Goal: Task Accomplishment & Management: Manage account settings

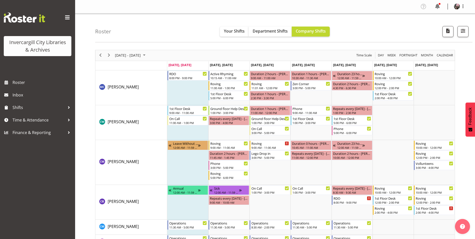
scroll to position [451, 0]
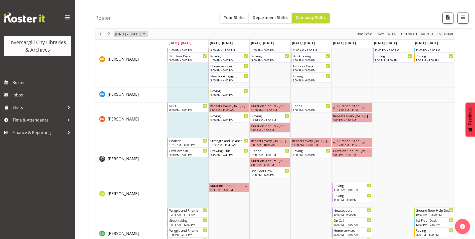
click at [147, 33] on span "October 2025" at bounding box center [144, 34] width 6 height 6
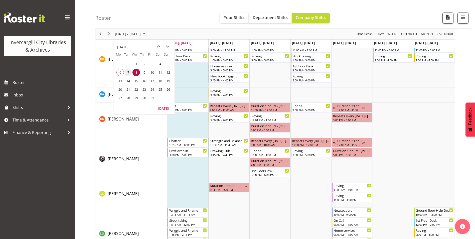
click at [130, 70] on span "7" at bounding box center [128, 73] width 8 height 8
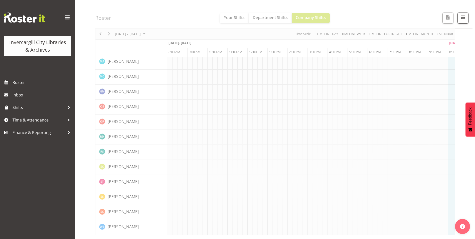
scroll to position [421, 0]
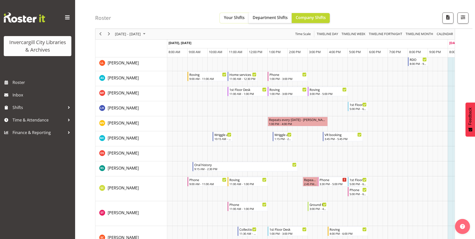
click at [235, 19] on span "Your Shifts" at bounding box center [234, 18] width 21 height 6
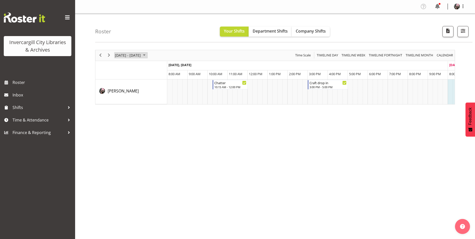
click at [133, 54] on span "October 06 - 12, 2025" at bounding box center [127, 55] width 27 height 6
click at [304, 56] on span "Time Scale" at bounding box center [303, 55] width 17 height 6
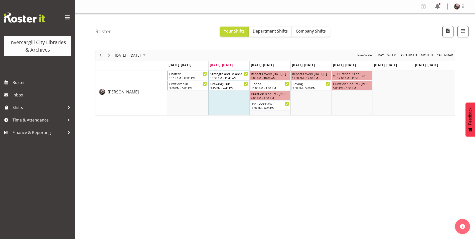
click at [188, 24] on div "Roster Your Shifts Department Shifts Company Shifts All Locations Clear Bluff L…" at bounding box center [283, 28] width 377 height 29
click at [340, 153] on div "October 06 - 12, 2025 Today Day Week Fortnight Month calendar Month Agenda Time…" at bounding box center [285, 146] width 380 height 200
click at [322, 173] on div "October 06 - 12, 2025 Today Day Week Fortnight Month calendar Month Agenda Time…" at bounding box center [285, 146] width 380 height 200
drag, startPoint x: 323, startPoint y: 45, endPoint x: 327, endPoint y: 44, distance: 3.7
click at [324, 44] on div "Roster Your Shifts Department Shifts Company Shifts All Locations Clear Bluff L…" at bounding box center [275, 130] width 400 height 233
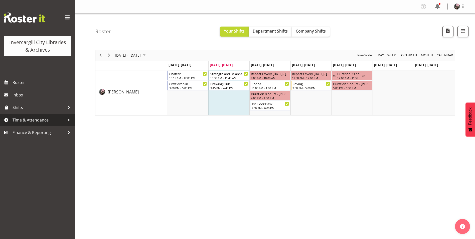
click at [26, 118] on span "Time & Attendance" at bounding box center [39, 120] width 53 height 8
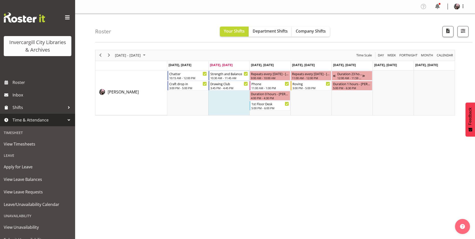
scroll to position [21, 0]
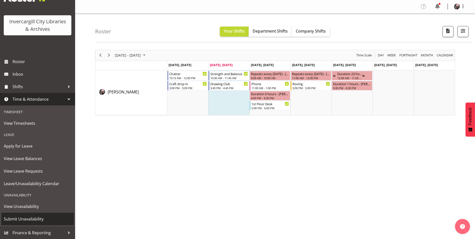
click at [46, 214] on link "Submit Unavailability" at bounding box center [37, 219] width 73 height 13
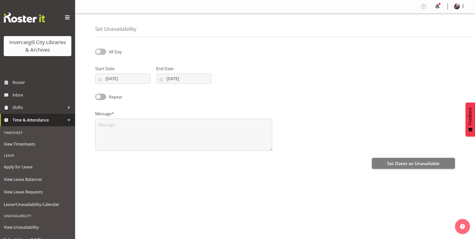
click at [96, 53] on span at bounding box center [100, 52] width 11 height 6
click at [96, 53] on input "All Day" at bounding box center [96, 51] width 3 height 3
checkbox input "true"
click at [111, 81] on input "[DATE]" at bounding box center [122, 79] width 55 height 10
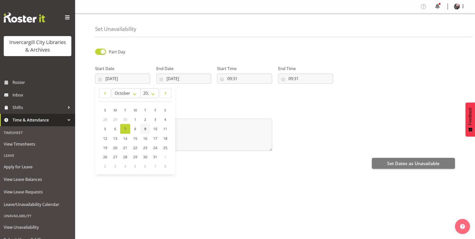
click at [145, 129] on span "9" at bounding box center [145, 128] width 2 height 5
type input "[DATE]"
click at [177, 80] on input "[DATE]" at bounding box center [183, 79] width 55 height 10
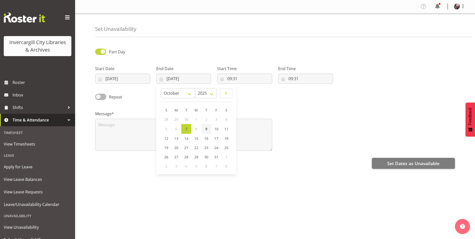
click at [205, 126] on span "9" at bounding box center [206, 128] width 2 height 5
type input "[DATE]"
drag, startPoint x: 251, startPoint y: 82, endPoint x: 249, endPoint y: 80, distance: 2.6
click at [251, 81] on input "09:31" at bounding box center [244, 79] width 55 height 10
click at [250, 93] on select "00 01 02 03 04 05 06 07 08 09 10 11 12 13 14 15 16 17 18 19 20 21 22 23" at bounding box center [251, 92] width 11 height 10
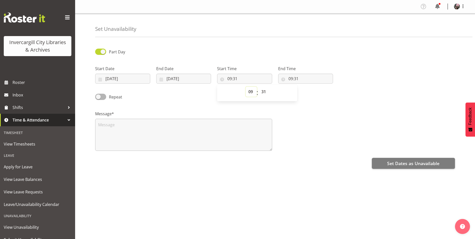
select select "12"
click at [246, 87] on select "00 01 02 03 04 05 06 07 08 09 10 11 12 13 14 15 16 17 18 19 20 21 22 23" at bounding box center [251, 92] width 11 height 10
type input "12:31"
click at [262, 92] on select "00 01 02 03 04 05 06 07 08 09 10 11 12 13 14 15 16 17 18 19 20 21 22 23 24 25 2…" at bounding box center [264, 92] width 11 height 10
select select "0"
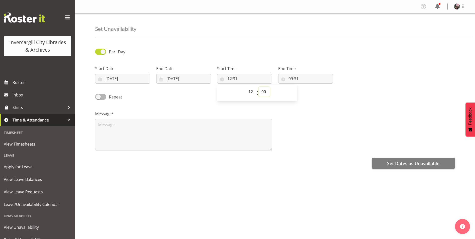
click at [259, 87] on select "00 01 02 03 04 05 06 07 08 09 10 11 12 13 14 15 16 17 18 19 20 21 22 23 24 25 2…" at bounding box center [264, 92] width 11 height 10
type input "12:00"
click at [291, 77] on input "09:31" at bounding box center [305, 79] width 55 height 10
click at [314, 91] on select "00 01 02 03 04 05 06 07 08 09 10 11 12 13 14 15 16 17 18 19 20 21 22 23" at bounding box center [312, 92] width 11 height 10
select select "13"
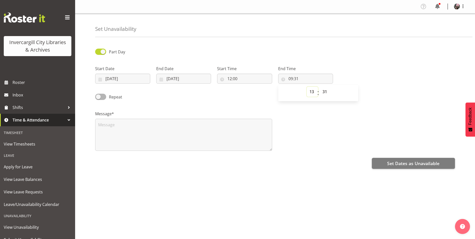
click at [307, 87] on select "00 01 02 03 04 05 06 07 08 09 10 11 12 13 14 15 16 17 18 19 20 21 22 23" at bounding box center [312, 92] width 11 height 10
type input "13:31"
click at [326, 91] on select "00 01 02 03 04 05 06 07 08 09 10 11 12 13 14 15 16 17 18 19 20 21 22 23 24 25 2…" at bounding box center [325, 92] width 11 height 10
click at [327, 93] on select "00 01 02 03 04 05 06 07 08 09 10 11 12 13 14 15 16 17 18 19 20 21 22 23 24 25 2…" at bounding box center [325, 92] width 11 height 10
select select "0"
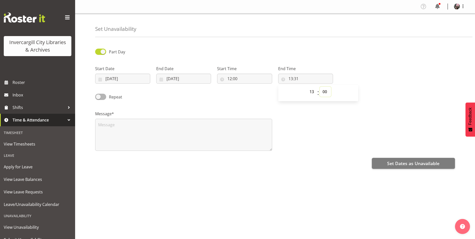
click at [320, 87] on select "00 01 02 03 04 05 06 07 08 09 10 11 12 13 14 15 16 17 18 19 20 21 22 23 24 25 2…" at bounding box center [325, 92] width 11 height 10
type input "13:00"
click at [305, 116] on div "Message*" at bounding box center [275, 129] width 366 height 50
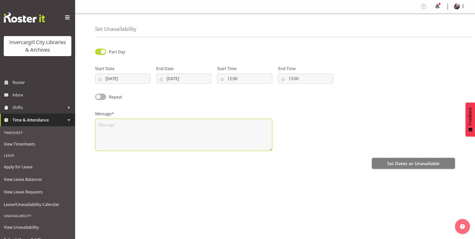
click at [193, 131] on textarea at bounding box center [183, 135] width 177 height 32
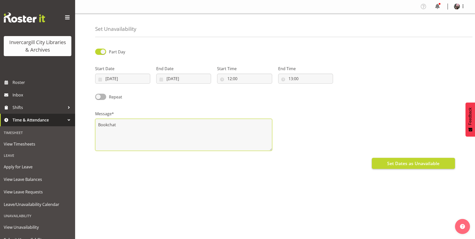
type textarea "Bookchat"
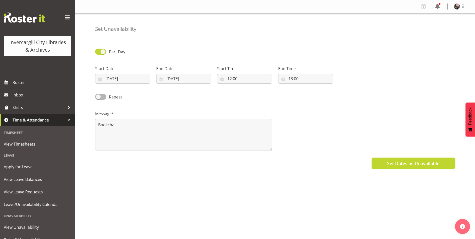
click at [397, 163] on span "Set Dates as Unavailable" at bounding box center [413, 163] width 52 height 7
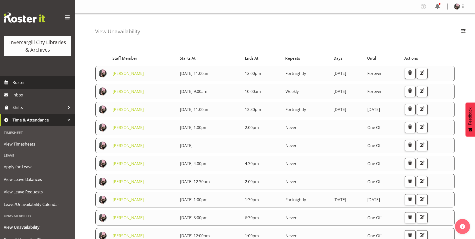
click at [19, 78] on link "Roster" at bounding box center [37, 82] width 75 height 13
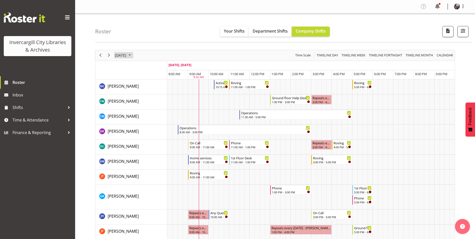
click at [127, 57] on span "October 7, 2025" at bounding box center [120, 55] width 12 height 6
click at [154, 93] on span "9" at bounding box center [152, 94] width 8 height 8
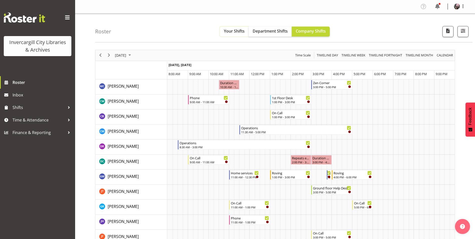
click at [230, 35] on button "Your Shifts" at bounding box center [234, 32] width 29 height 10
